Goal: Obtain resource: Download file/media

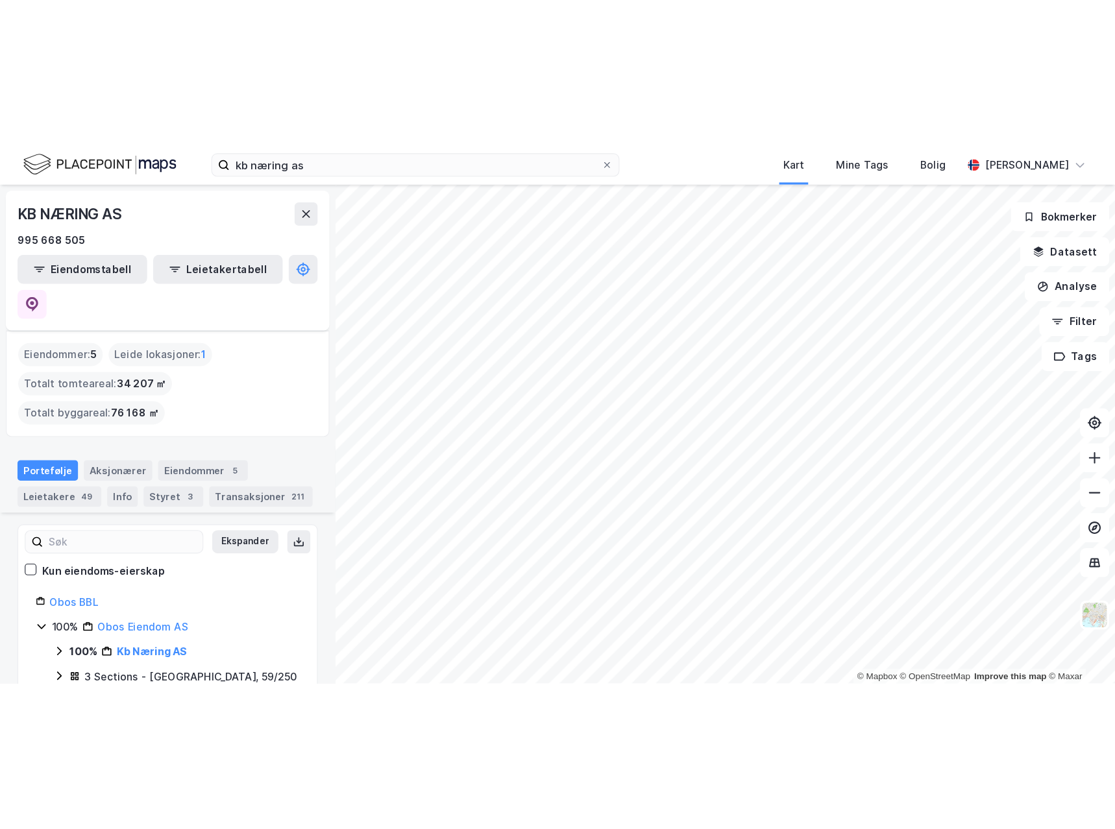
scroll to position [259, 0]
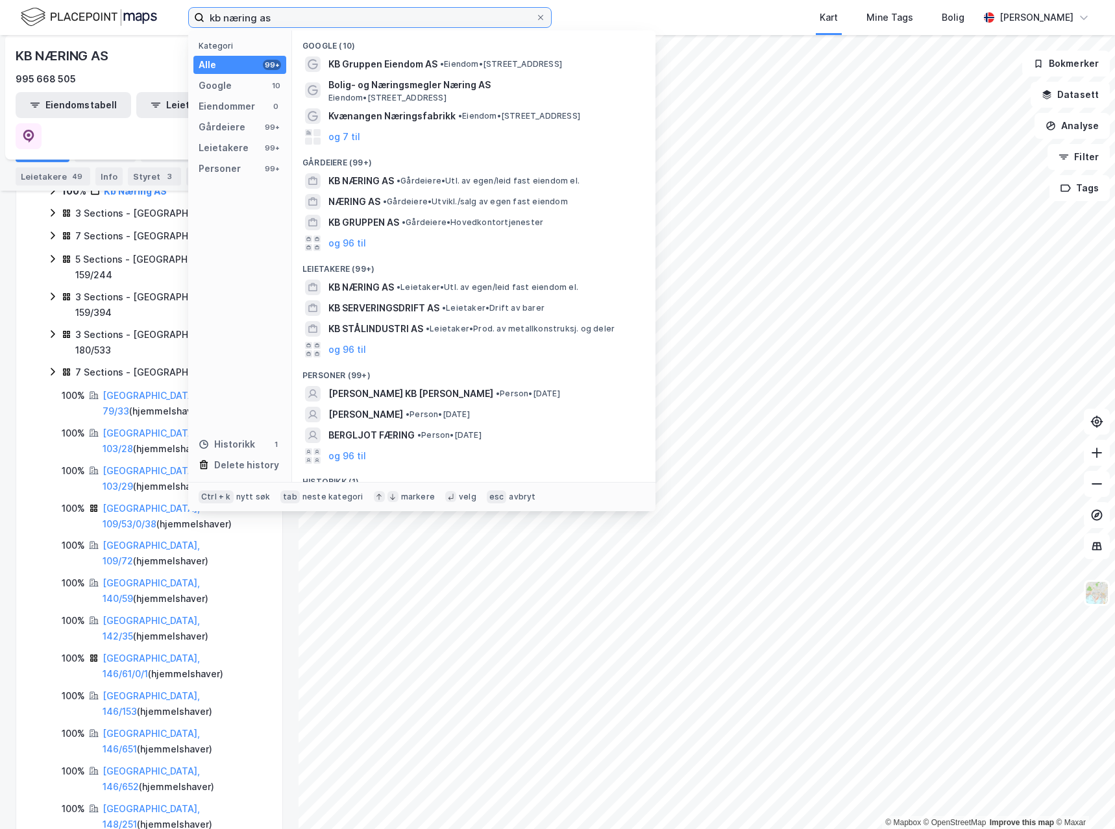
drag, startPoint x: 284, startPoint y: 14, endPoint x: 106, endPoint y: 30, distance: 178.5
click at [107, 30] on div "kb næring as Kategori Alle 99+ Google 10 Eiendommer 0 Gårdeiere 99+ Leietakere …" at bounding box center [557, 17] width 1115 height 35
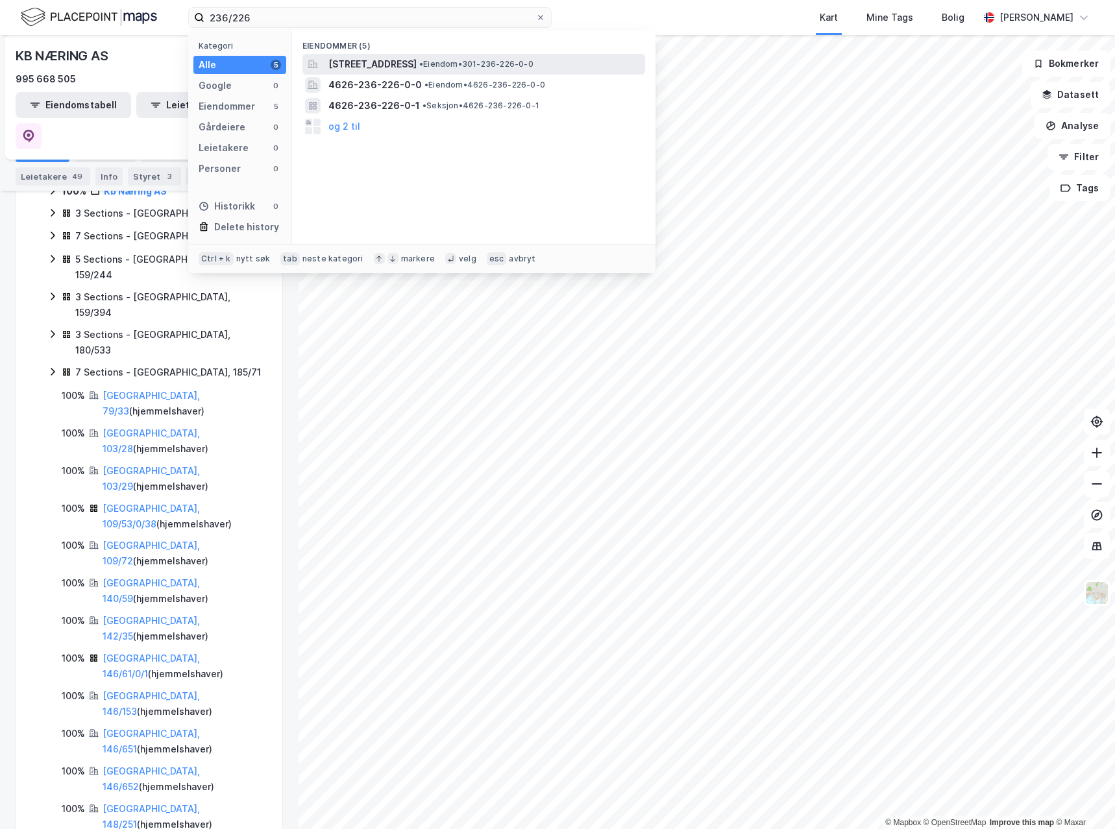
click at [398, 69] on span "[STREET_ADDRESS]" at bounding box center [372, 64] width 88 height 16
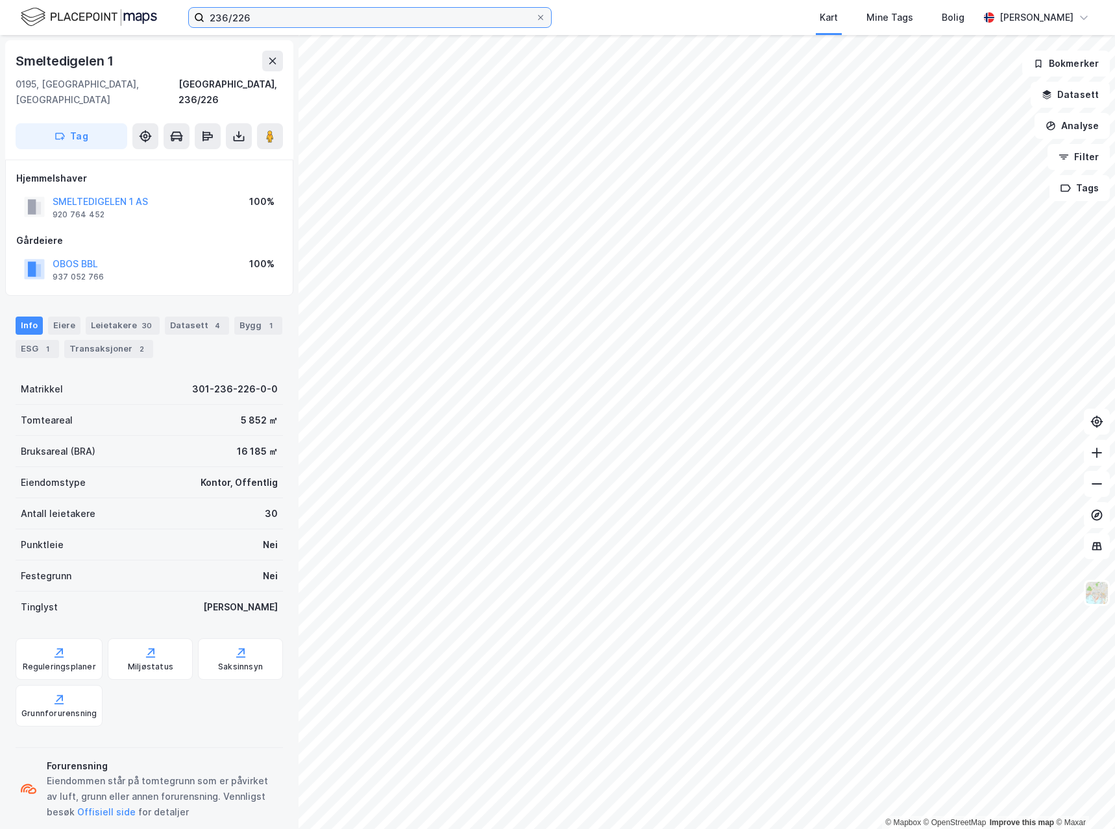
click at [274, 18] on input "236/226" at bounding box center [369, 17] width 331 height 19
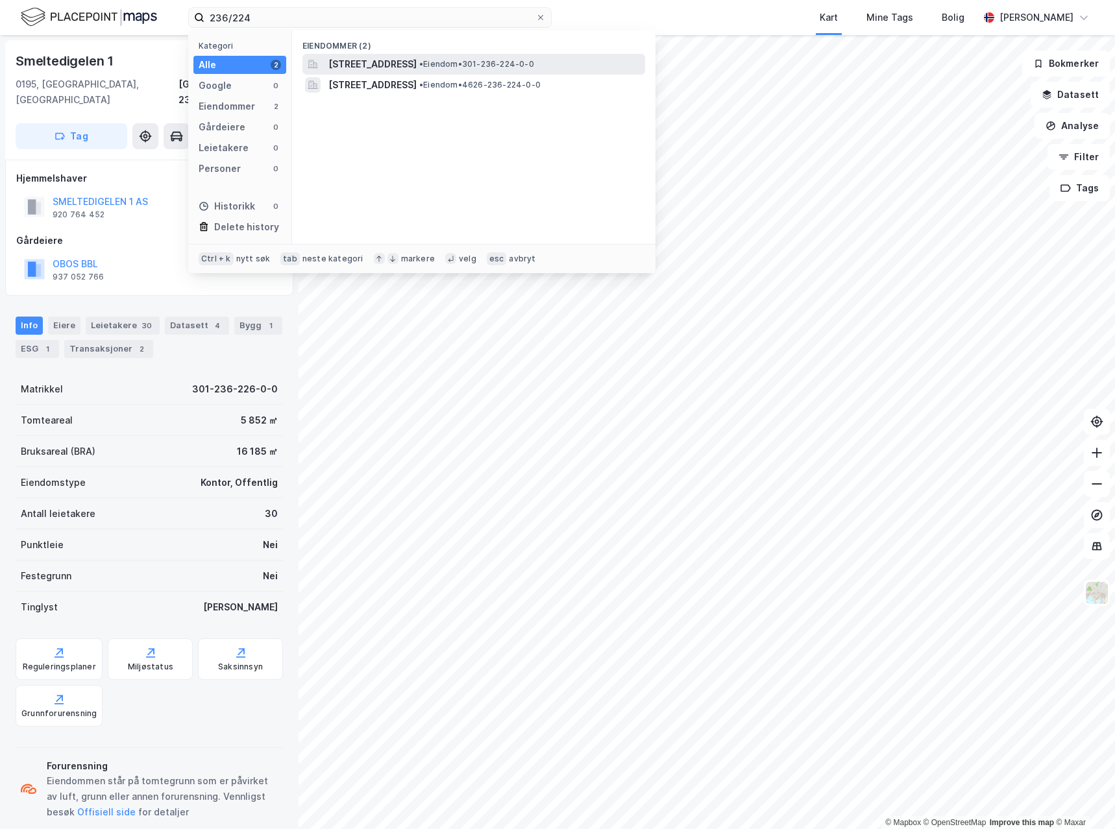
click at [406, 67] on span "[STREET_ADDRESS]" at bounding box center [372, 64] width 88 height 16
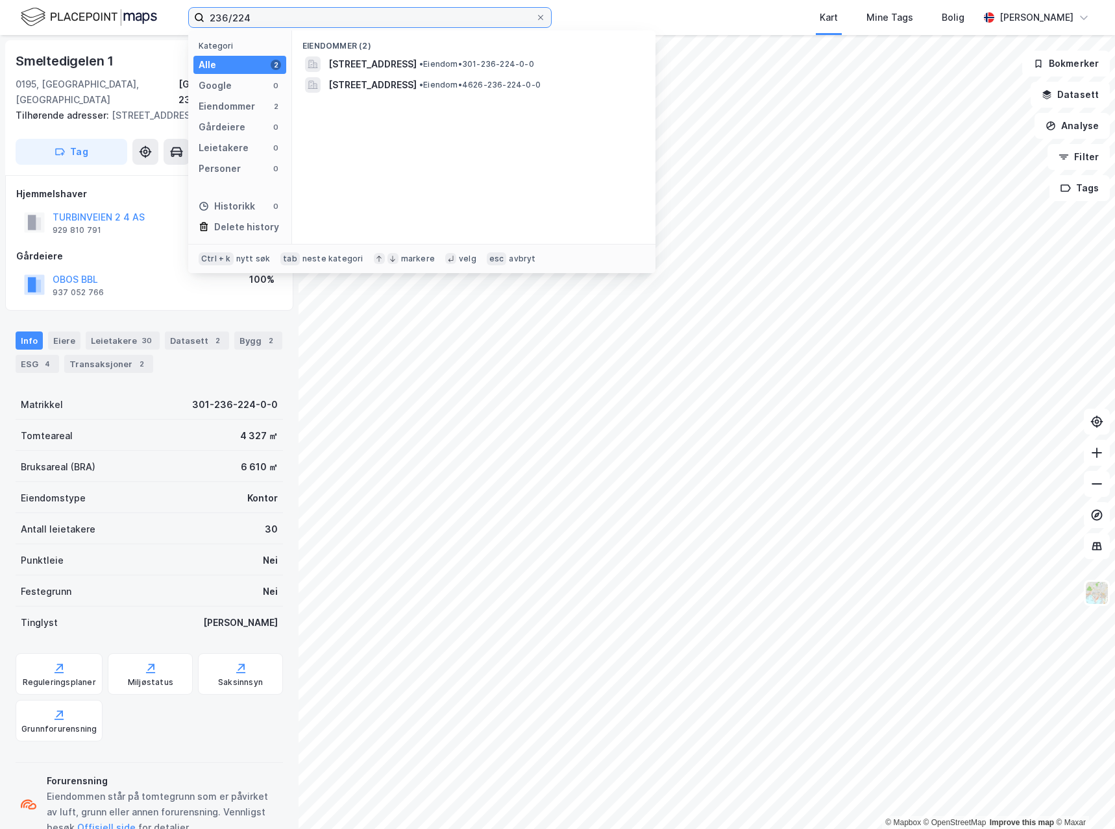
drag, startPoint x: 239, startPoint y: 19, endPoint x: 252, endPoint y: 20, distance: 12.4
click at [252, 20] on input "236/224" at bounding box center [369, 17] width 331 height 19
type input "236/236"
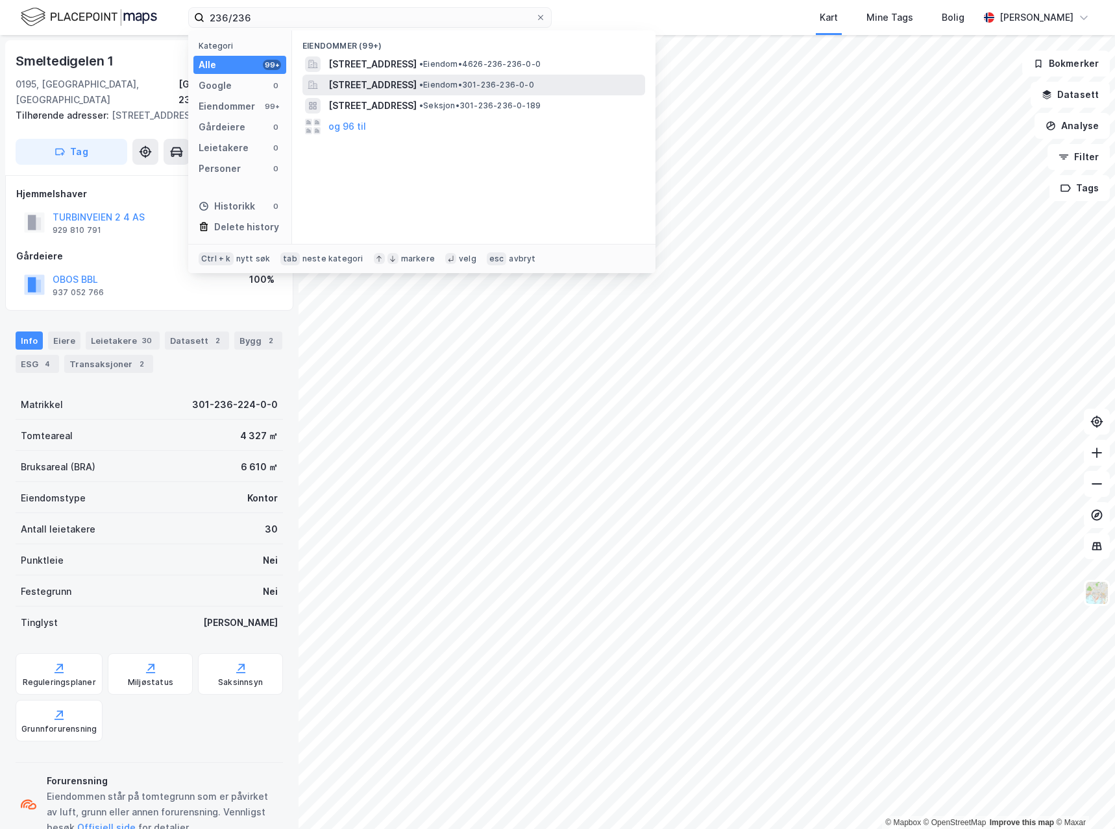
click at [416, 84] on span "[STREET_ADDRESS]" at bounding box center [372, 85] width 88 height 16
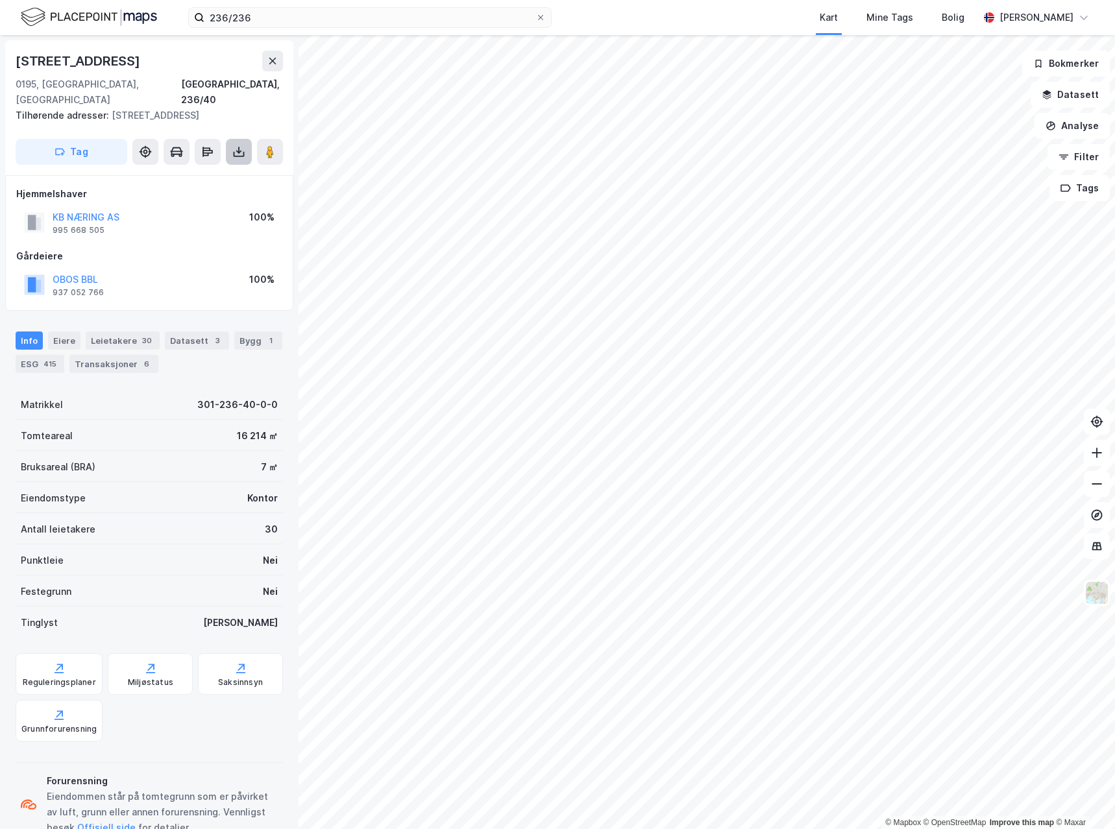
click at [234, 152] on icon at bounding box center [239, 154] width 11 height 5
click at [199, 173] on div "Last ned grunnbok" at bounding box center [174, 178] width 75 height 10
